Goal: Information Seeking & Learning: Stay updated

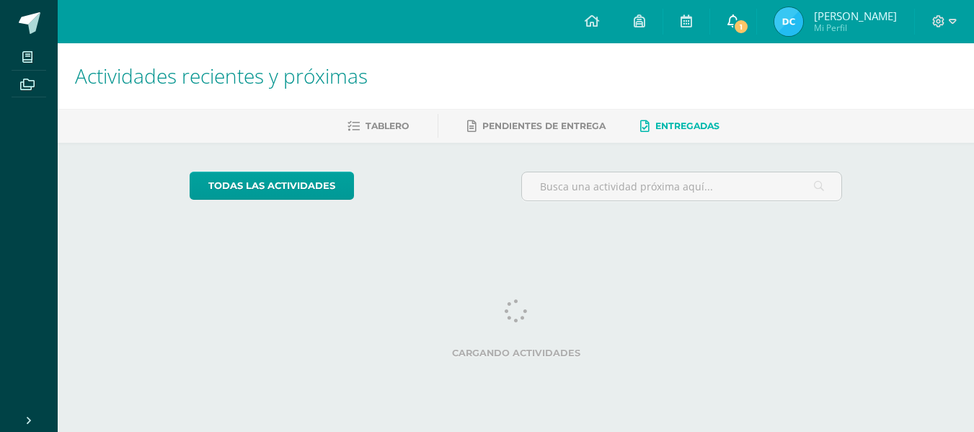
click at [739, 22] on link "1" at bounding box center [733, 21] width 46 height 43
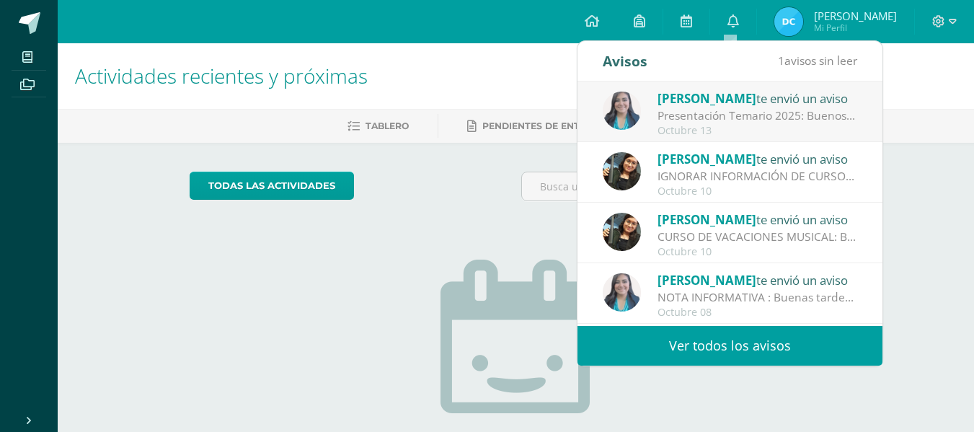
click at [766, 355] on link "Ver todos los avisos" at bounding box center [729, 346] width 305 height 40
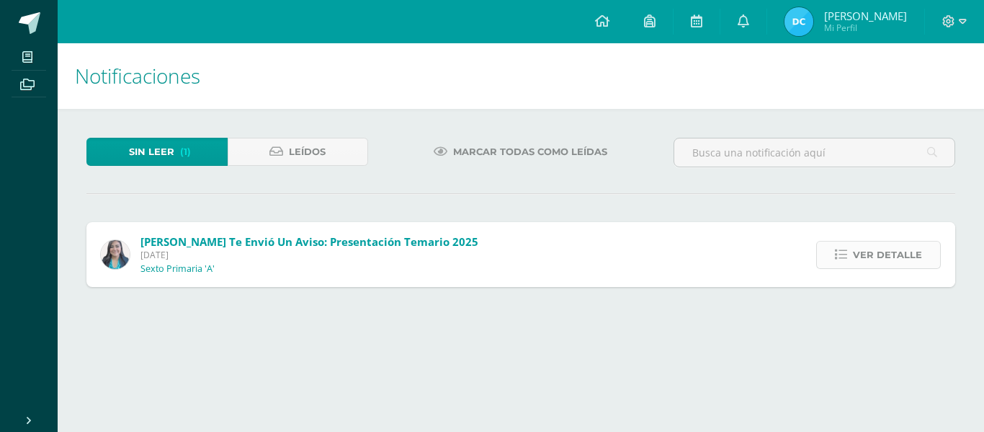
click at [865, 253] on span "Ver detalle" at bounding box center [887, 254] width 69 height 27
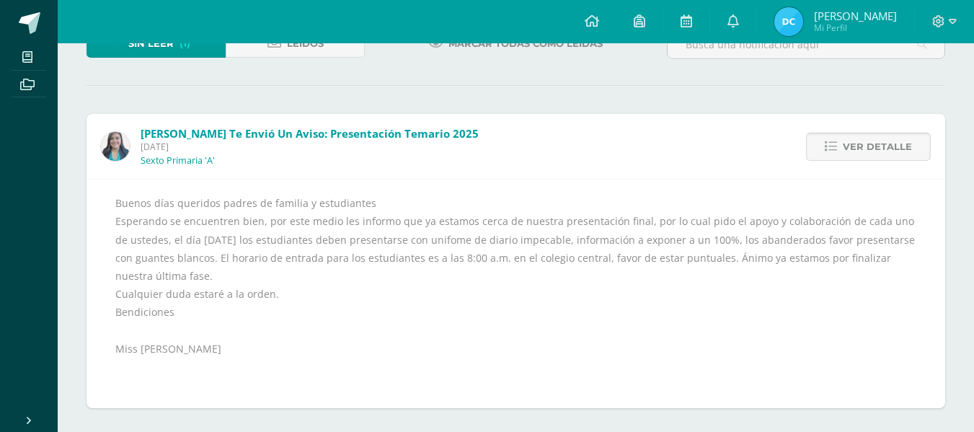
scroll to position [113, 0]
